Goal: Transaction & Acquisition: Purchase product/service

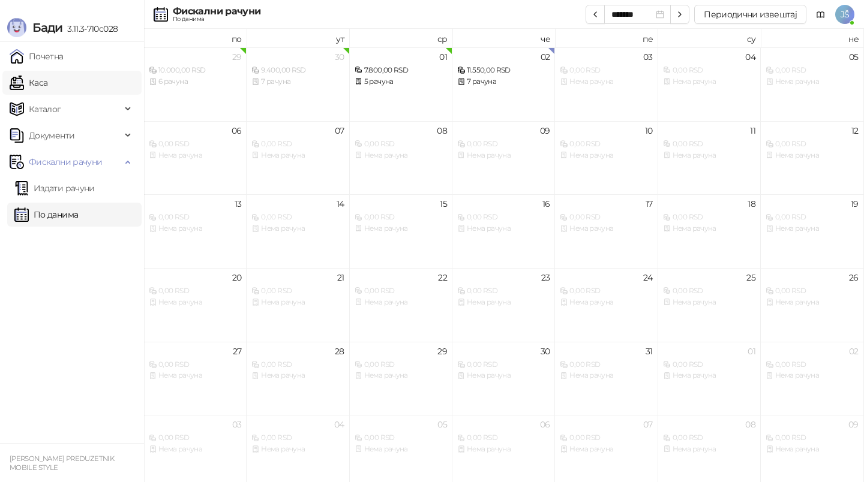
click at [47, 86] on link "Каса" at bounding box center [29, 83] width 38 height 24
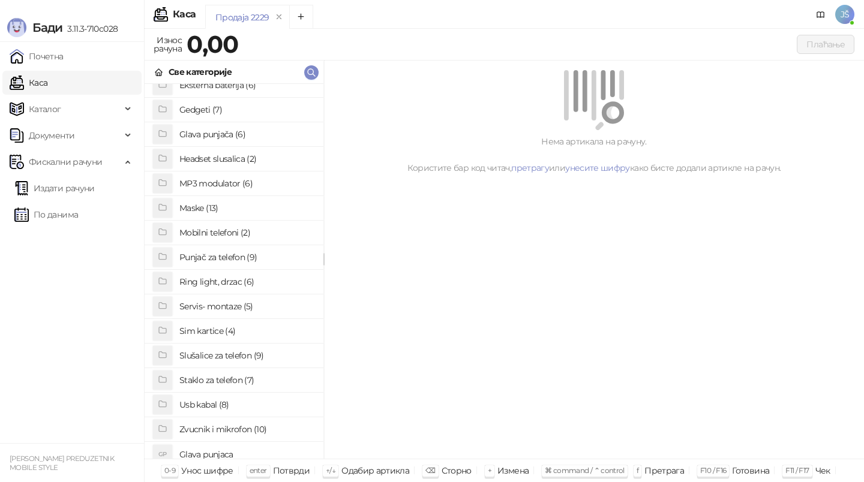
scroll to position [92, 0]
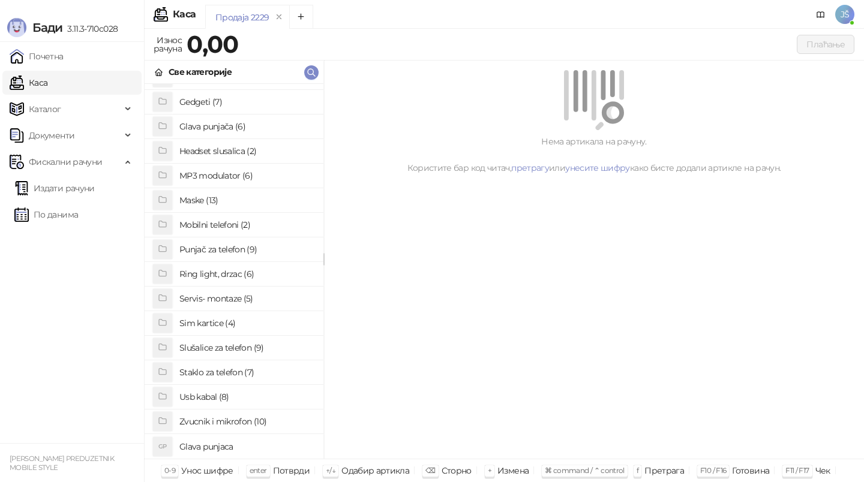
click at [216, 374] on h4 "Staklo za telefon (7)" at bounding box center [246, 372] width 134 height 19
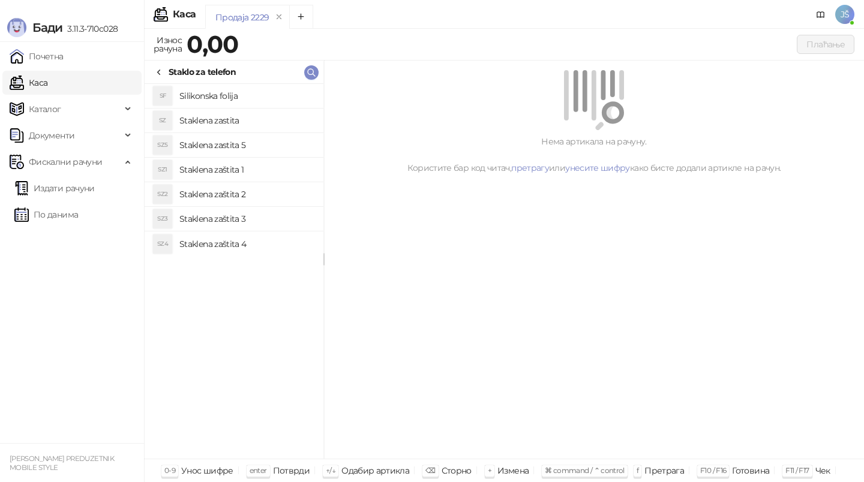
click at [261, 122] on h4 "Staklena zastita" at bounding box center [246, 120] width 134 height 19
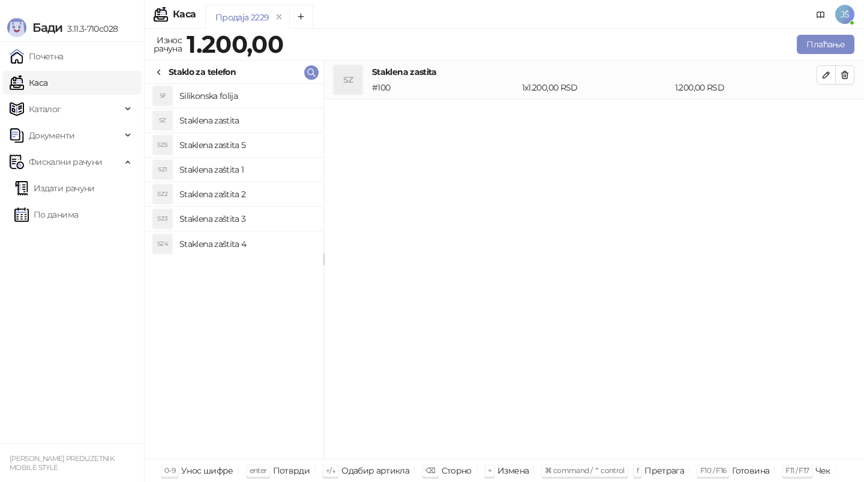
click at [167, 70] on div "Staklo za telefon" at bounding box center [195, 71] width 82 height 13
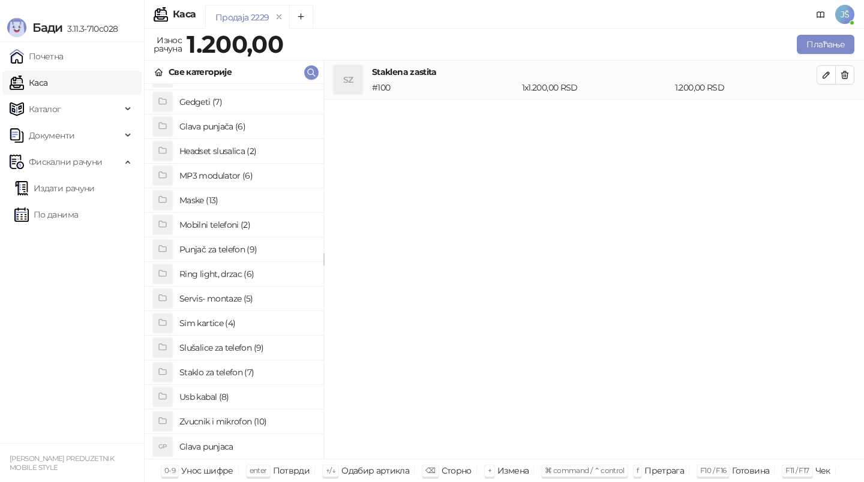
click at [228, 193] on h4 "Maske (13)" at bounding box center [246, 200] width 134 height 19
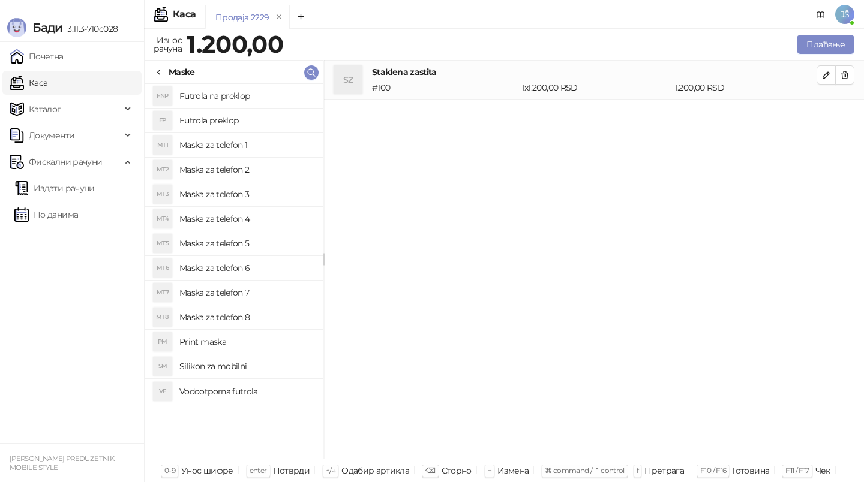
click at [245, 143] on h4 "Maska za telefon 1" at bounding box center [246, 145] width 134 height 19
click at [834, 41] on button "Плаћање" at bounding box center [826, 44] width 58 height 19
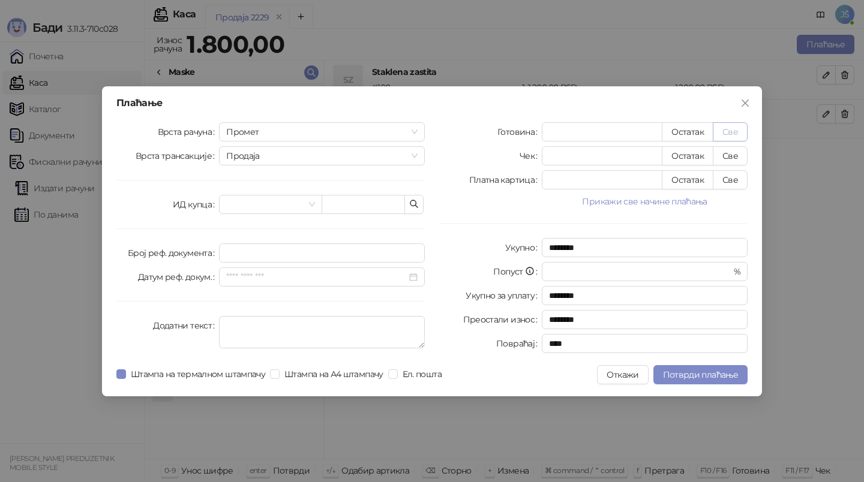
click at [726, 131] on button "Све" at bounding box center [730, 131] width 35 height 19
type input "****"
click at [702, 377] on span "Потврди плаћање" at bounding box center [700, 375] width 75 height 11
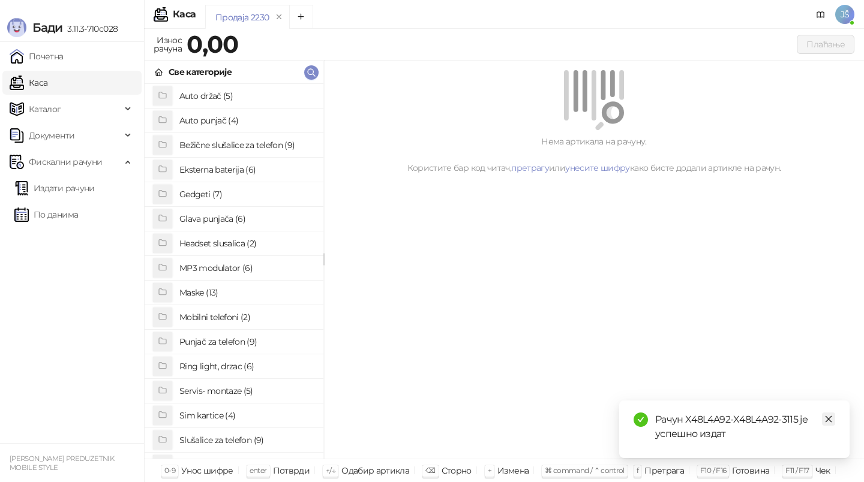
click at [828, 419] on icon "close" at bounding box center [829, 419] width 8 height 8
